Goal: Browse casually: Explore the website without a specific task or goal

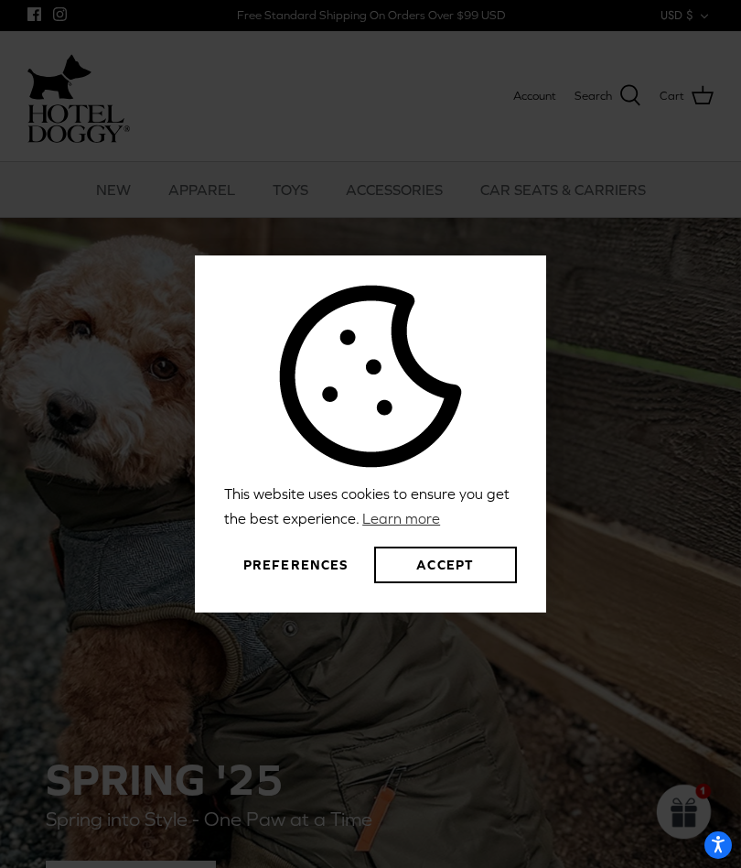
click at [315, 566] on button "Preferences" at bounding box center [295, 564] width 143 height 37
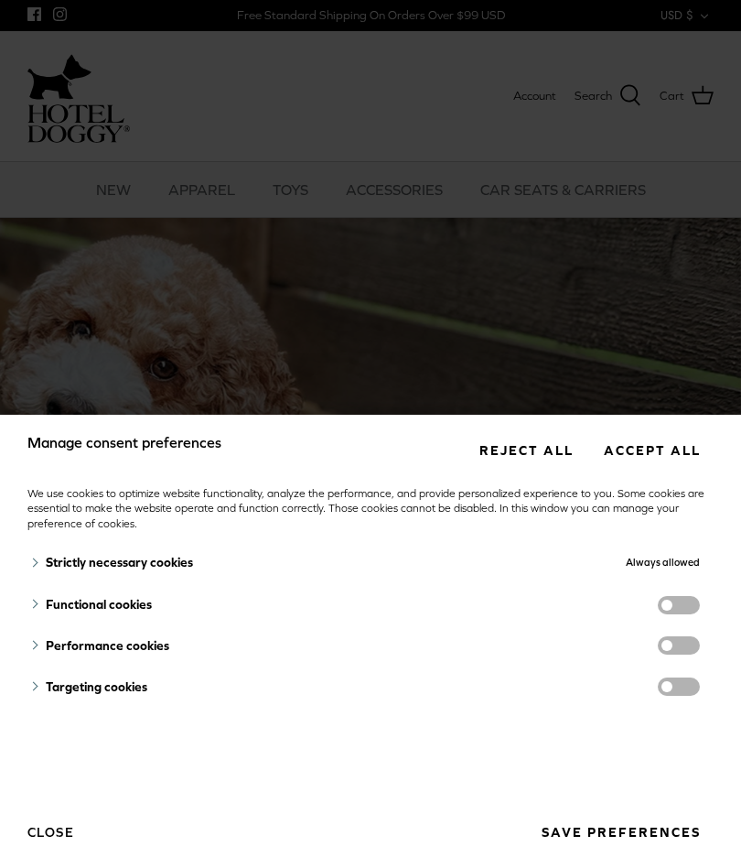
click at [54, 830] on button "Close" at bounding box center [50, 831] width 47 height 31
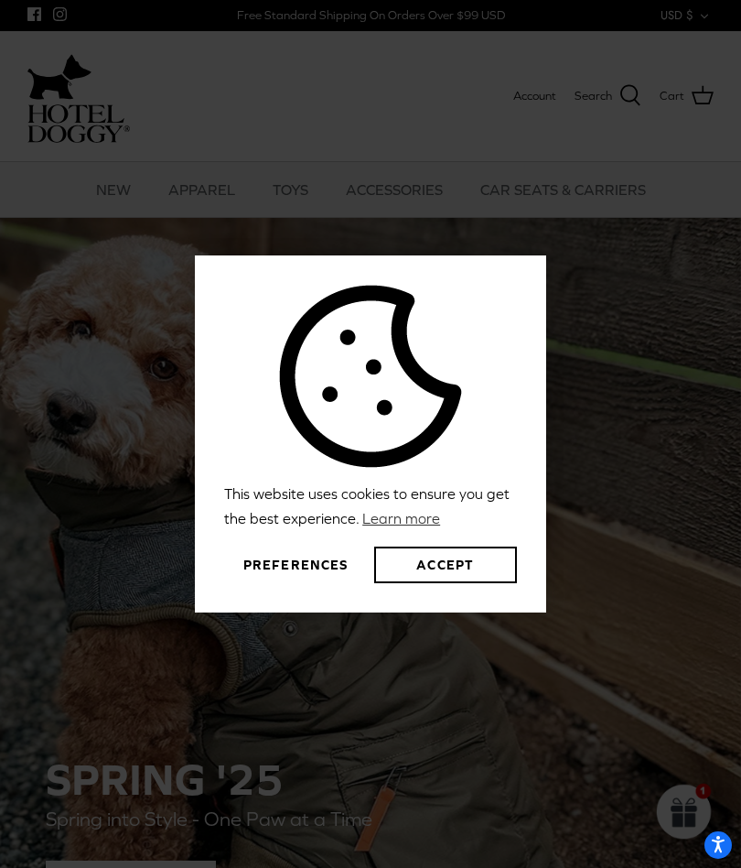
click at [326, 562] on button "Preferences" at bounding box center [295, 564] width 143 height 37
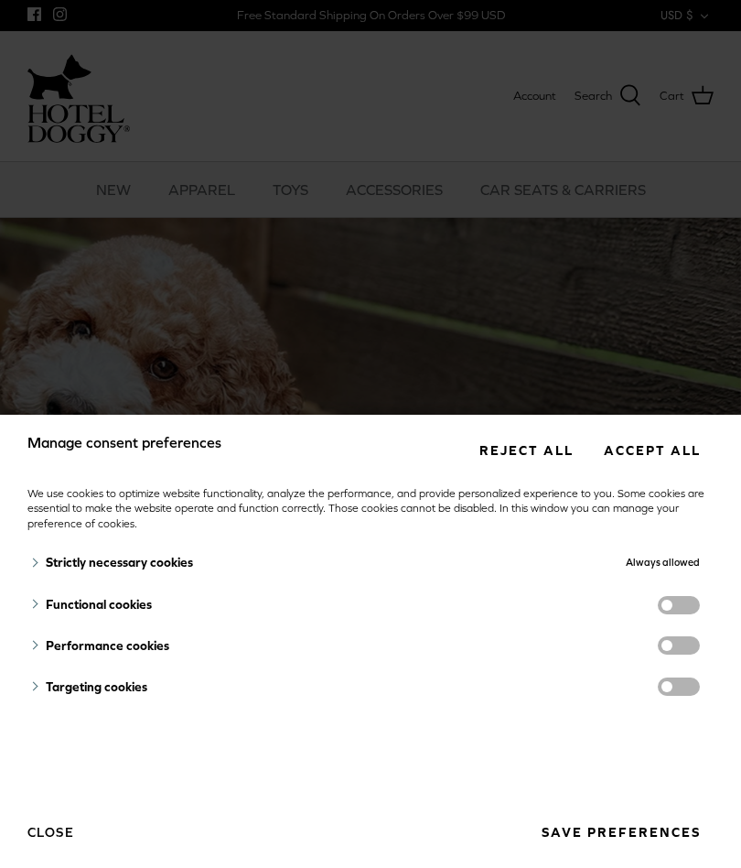
click at [659, 557] on span "Always allowed" at bounding box center [663, 561] width 74 height 11
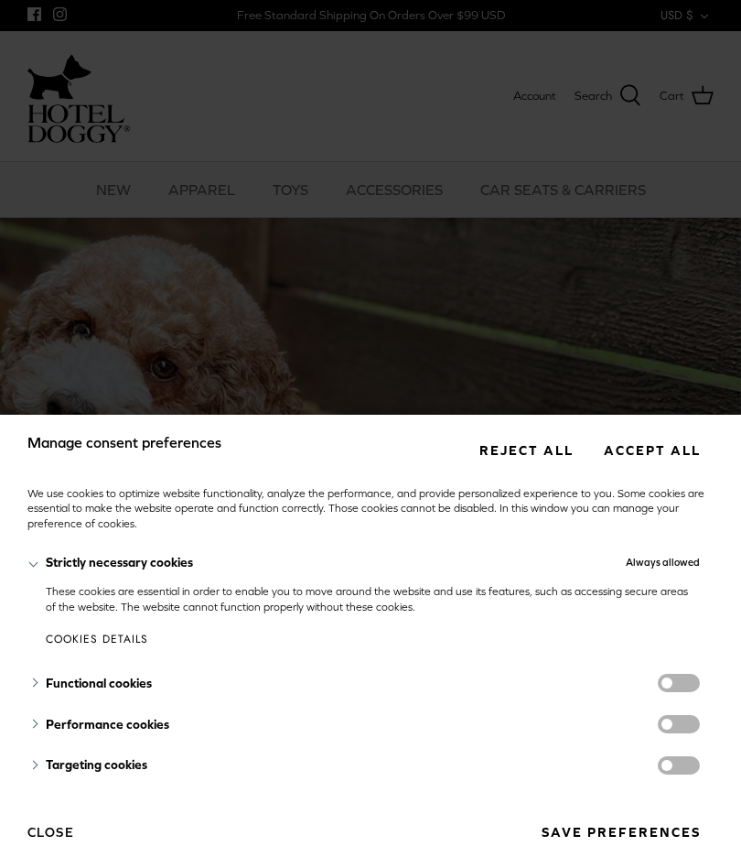
click at [645, 826] on button "Save preferences" at bounding box center [621, 832] width 186 height 34
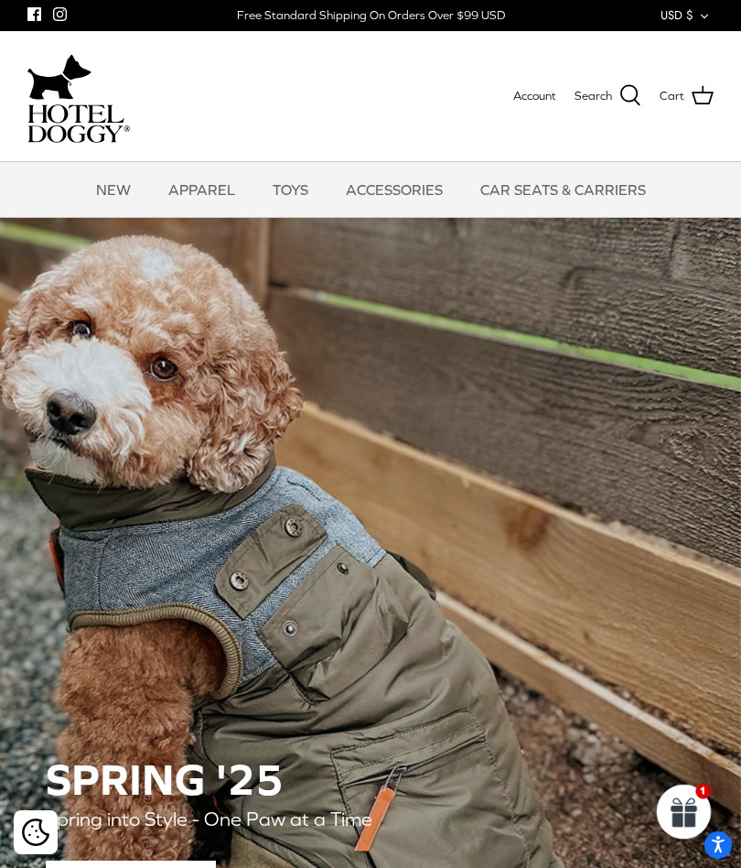
click at [695, 800] on p at bounding box center [684, 803] width 62 height 15
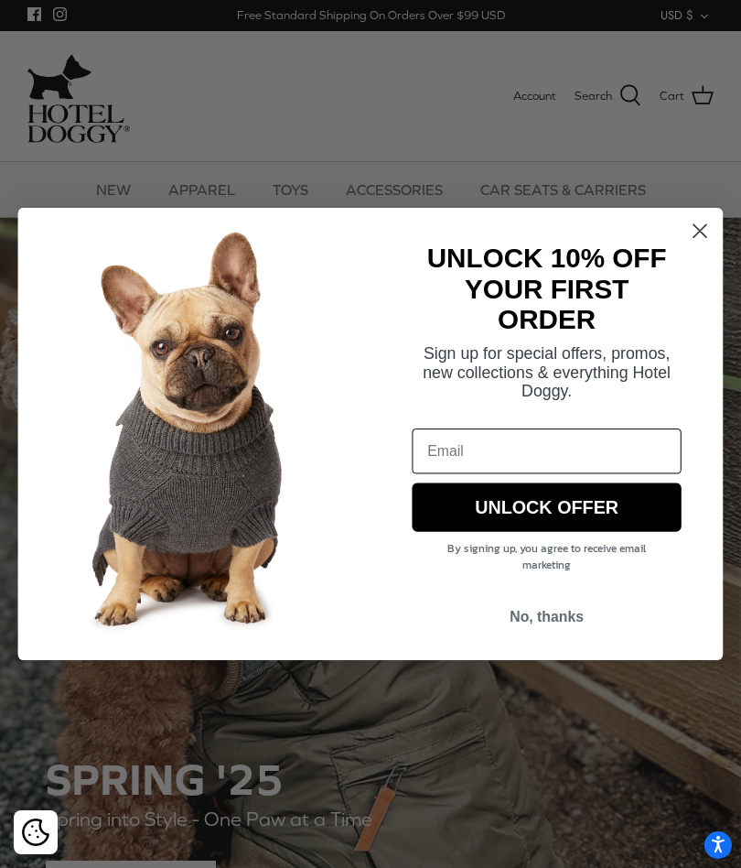
click at [703, 232] on icon "Close dialog" at bounding box center [700, 230] width 13 height 13
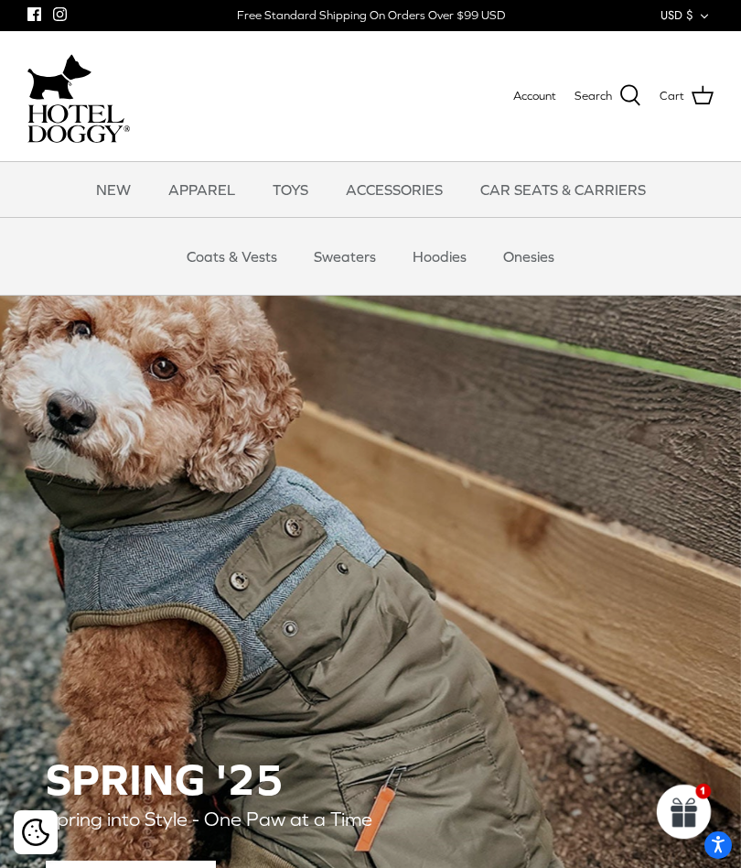
click at [241, 253] on link "Coats & Vests" at bounding box center [232, 256] width 124 height 55
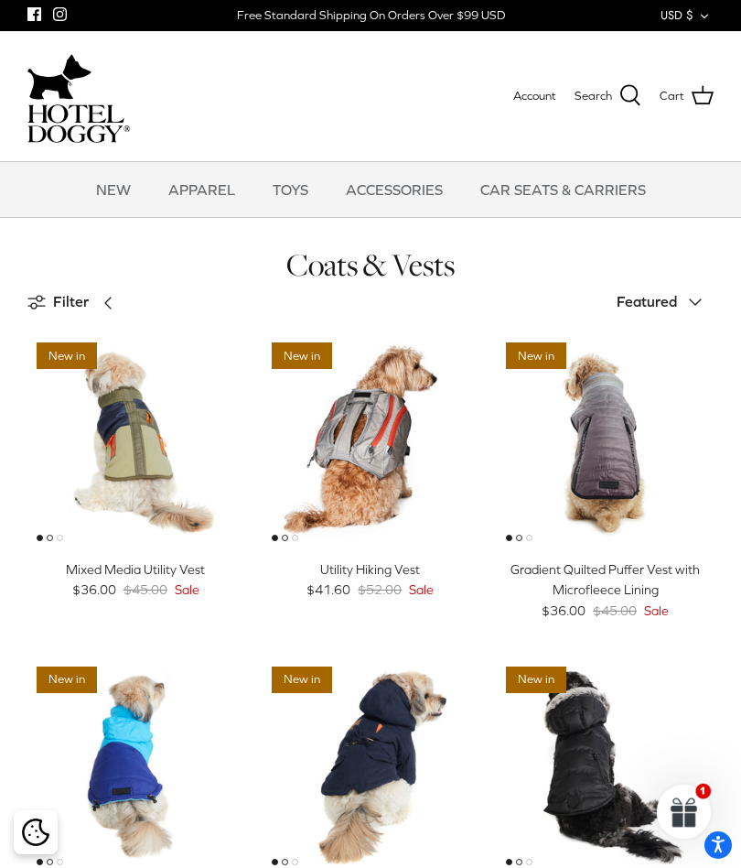
click at [113, 193] on link "NEW" at bounding box center [114, 189] width 68 height 55
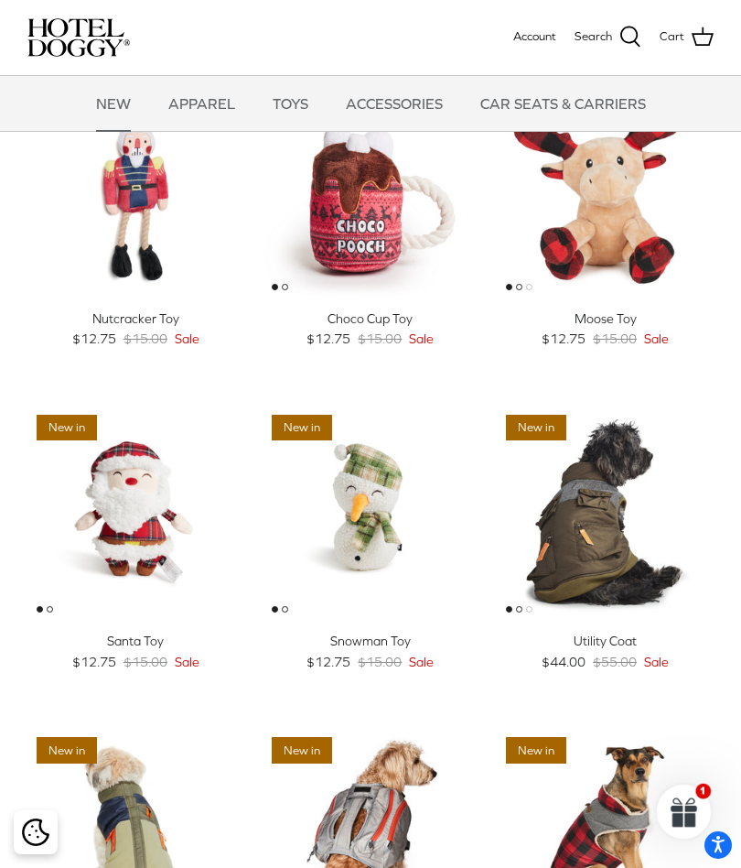
scroll to position [119, 0]
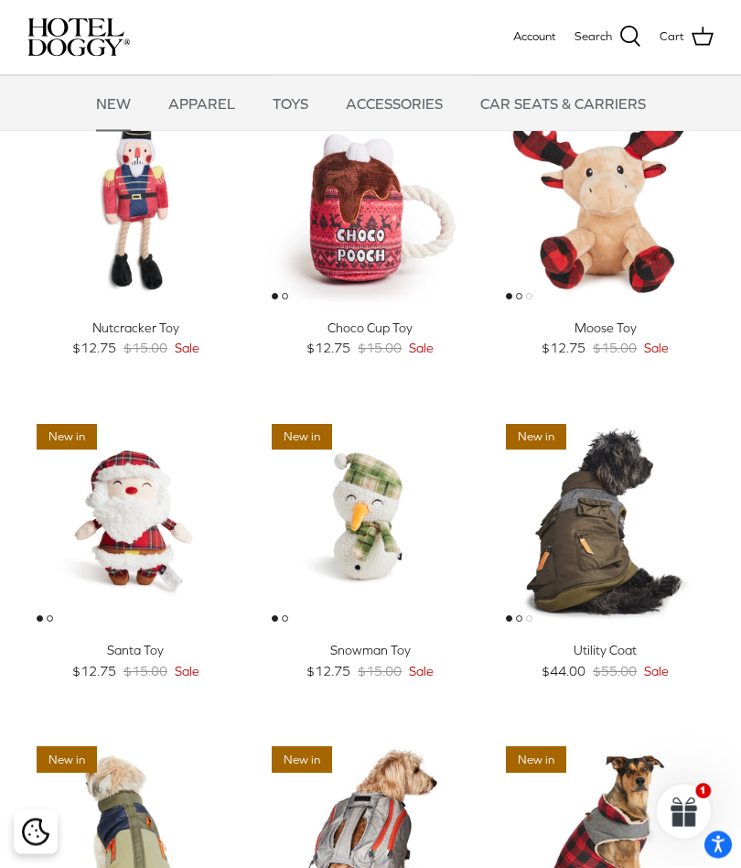
click at [292, 110] on link "TOYS" at bounding box center [290, 103] width 69 height 55
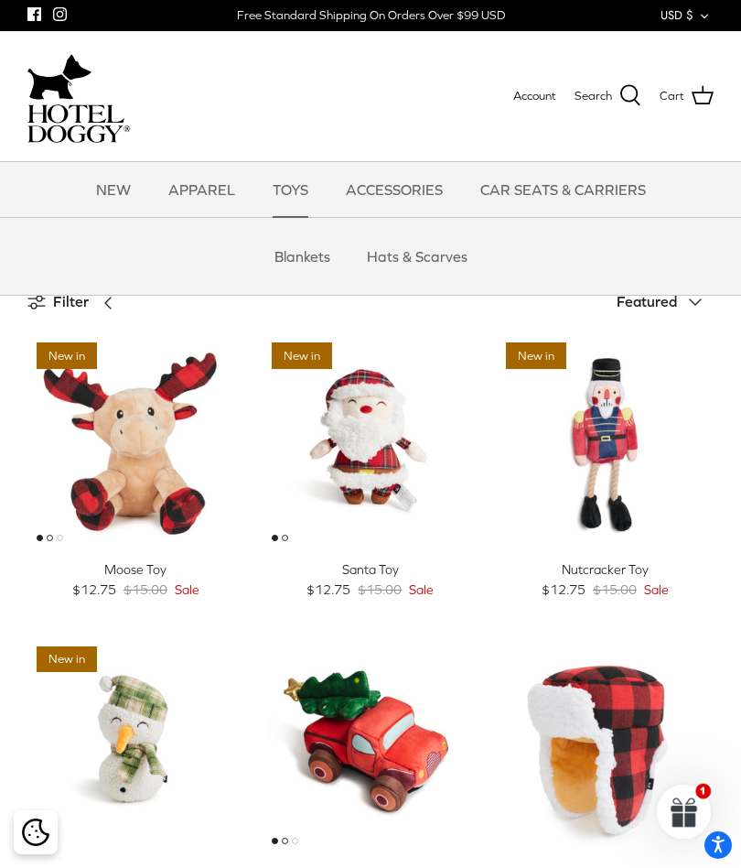
click at [308, 254] on link "Blankets" at bounding box center [302, 256] width 89 height 55
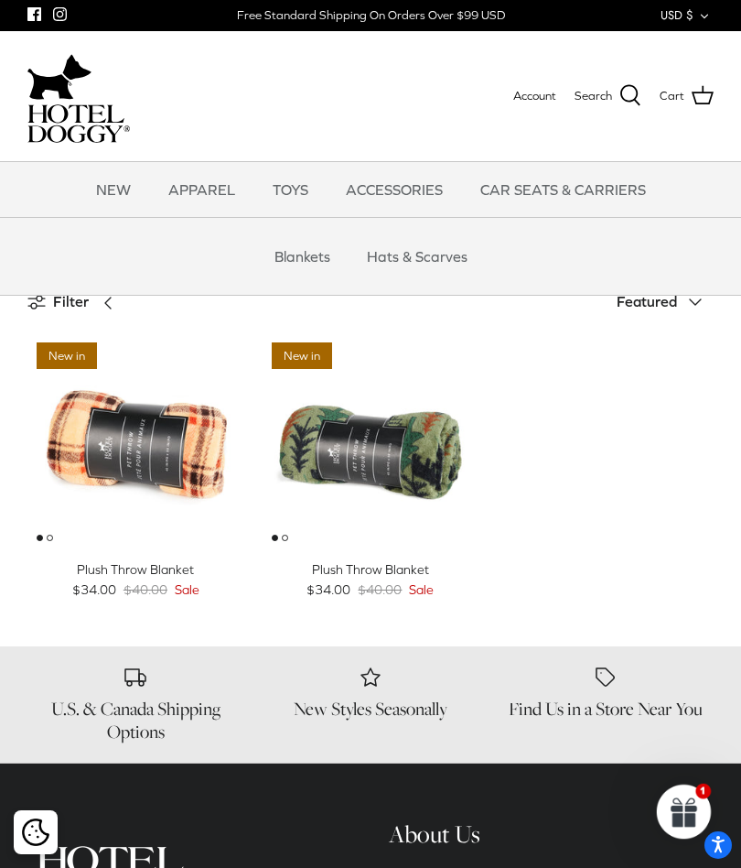
click at [438, 244] on link "Hats & Scarves" at bounding box center [417, 256] width 134 height 55
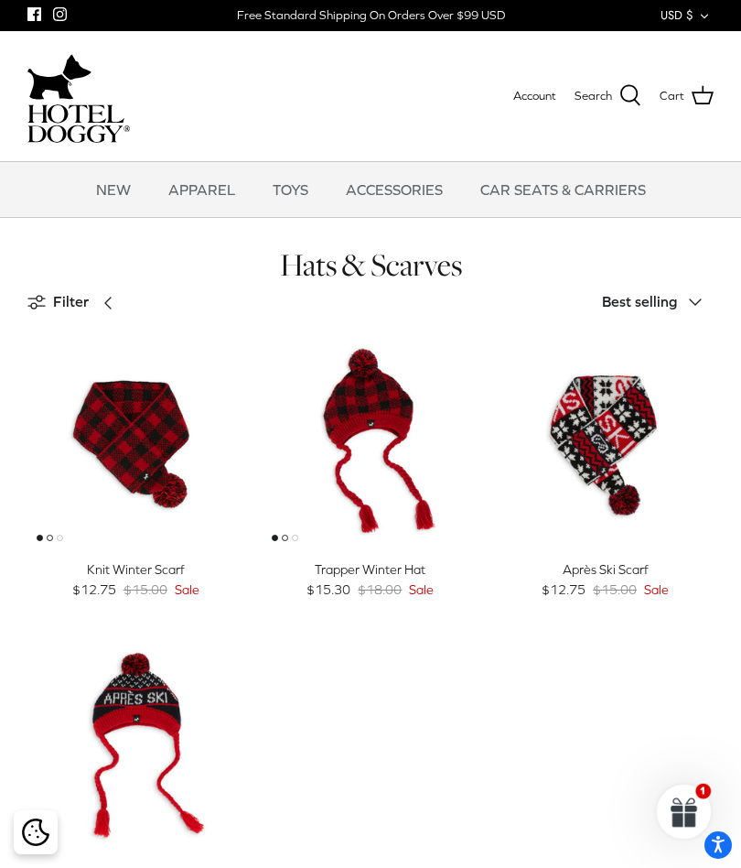
click at [593, 185] on link "CAR SEATS & CARRIERS" at bounding box center [563, 189] width 199 height 55
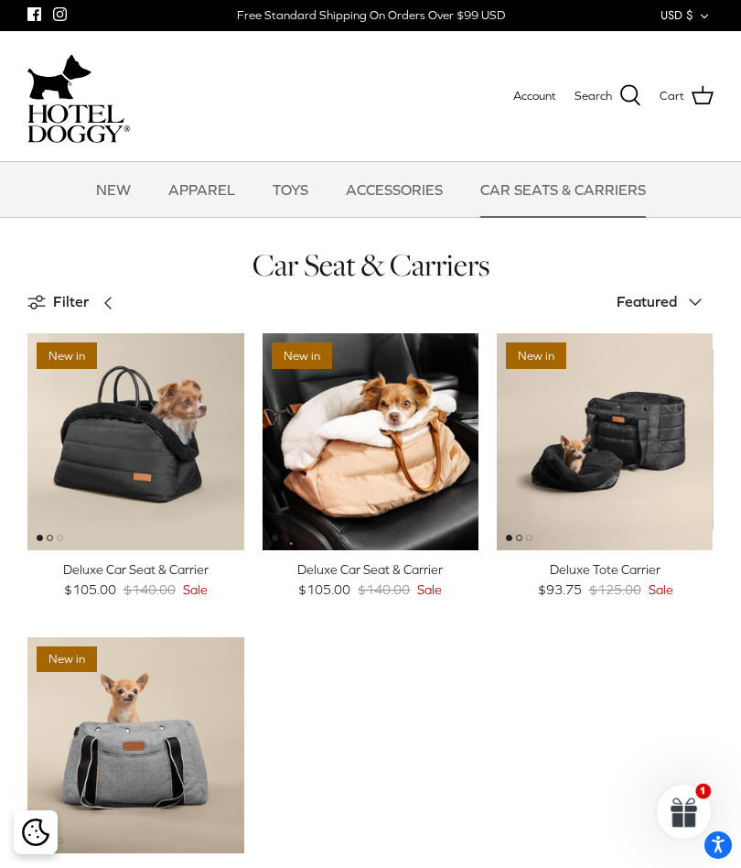
click at [696, 818] on div at bounding box center [684, 818] width 62 height 15
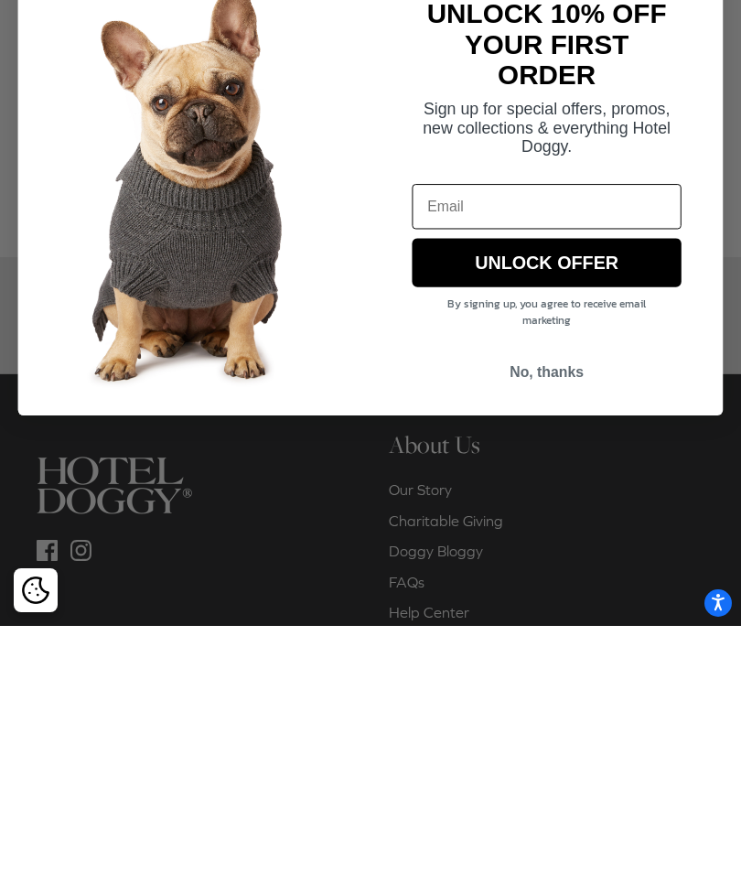
scroll to position [506, 0]
